Goal: Use online tool/utility: Utilize a website feature to perform a specific function

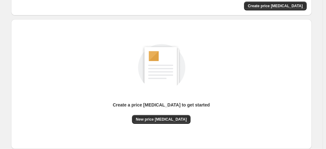
scroll to position [63, 0]
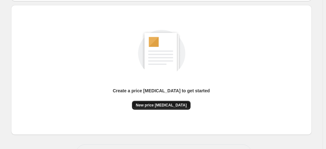
click at [155, 105] on span "New price [MEDICAL_DATA]" at bounding box center [161, 105] width 51 height 5
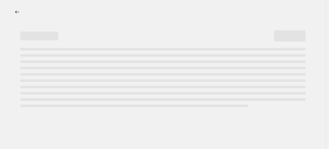
select select "percentage"
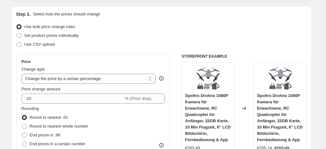
scroll to position [63, 0]
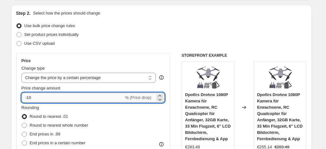
click at [51, 95] on input "-10" at bounding box center [72, 98] width 102 height 10
type input "-1"
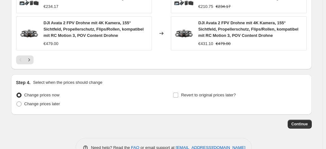
scroll to position [522, 0]
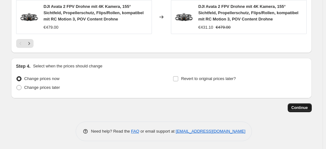
type input "-30"
click at [295, 106] on span "Continue" at bounding box center [299, 108] width 16 height 5
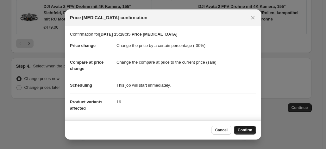
click at [246, 131] on span "Confirm" at bounding box center [244, 130] width 15 height 5
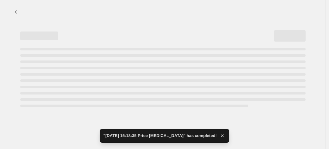
select select "percentage"
